Goal: Task Accomplishment & Management: Manage account settings

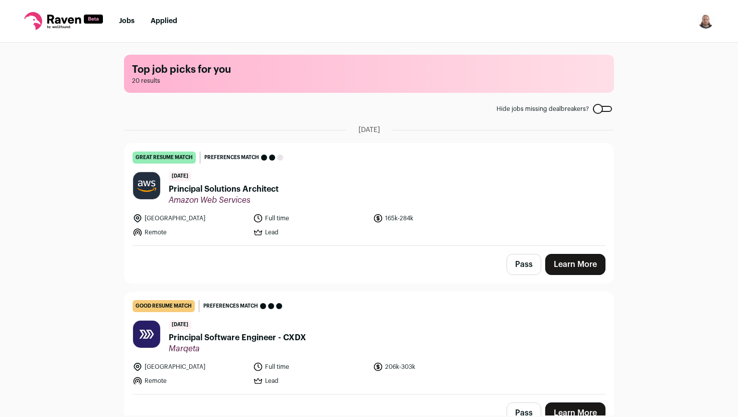
click at [514, 22] on nav "Jobs Applied Settings Notifications Preferences Resume FAQs Logout" at bounding box center [369, 21] width 738 height 43
click at [704, 24] on img "Open dropdown" at bounding box center [706, 21] width 16 height 16
click at [634, 51] on link "Settings" at bounding box center [657, 47] width 111 height 24
click at [346, 16] on nav "Jobs Applied Settings Notifications Preferences Resume FAQs Logout" at bounding box center [369, 21] width 738 height 43
click at [468, 26] on nav "Jobs Applied Settings Notifications Preferences Resume FAQs Logout" at bounding box center [369, 21] width 738 height 43
